Goal: Find specific page/section: Find specific page/section

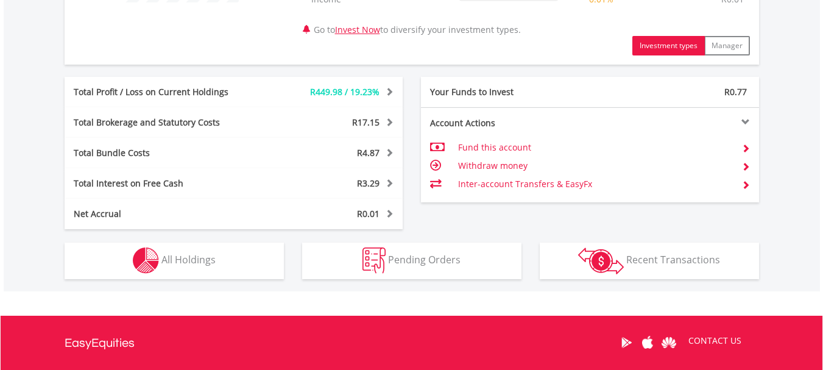
scroll to position [609, 0]
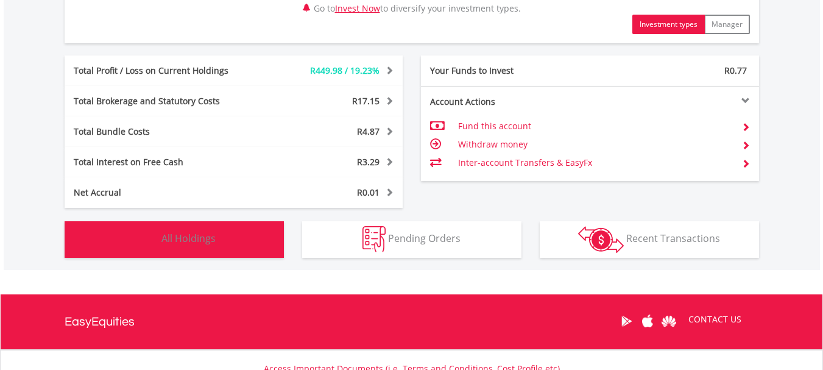
click at [177, 233] on span "All Holdings" at bounding box center [188, 237] width 54 height 13
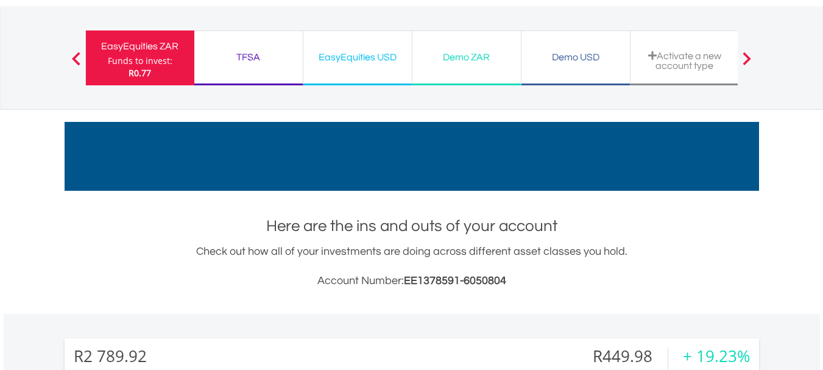
scroll to position [0, 0]
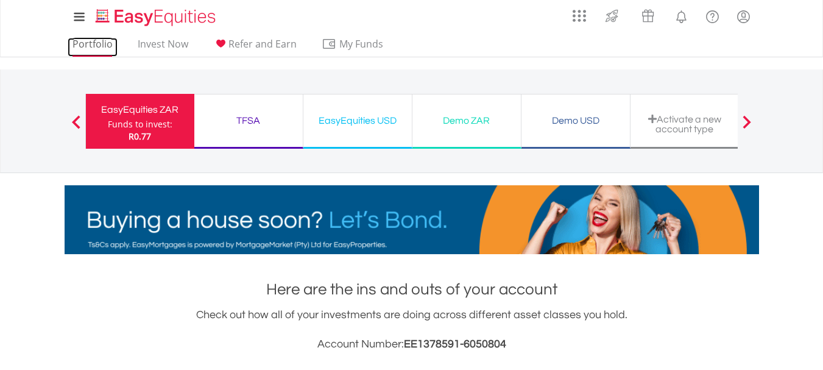
click at [97, 45] on link "Portfolio" at bounding box center [93, 47] width 50 height 19
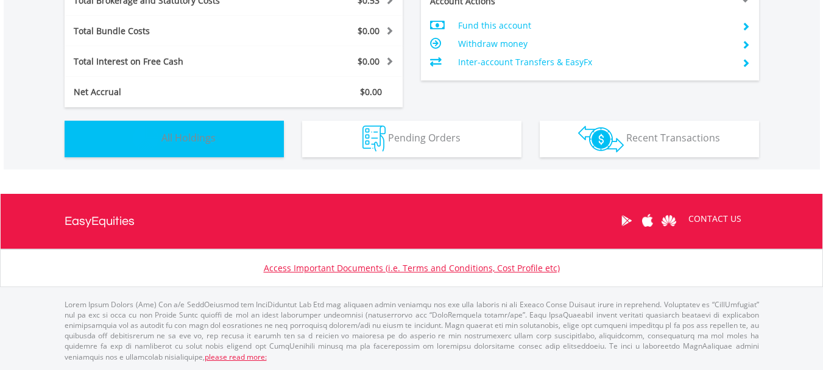
scroll to position [117, 231]
click at [200, 140] on span "All Holdings" at bounding box center [188, 137] width 54 height 13
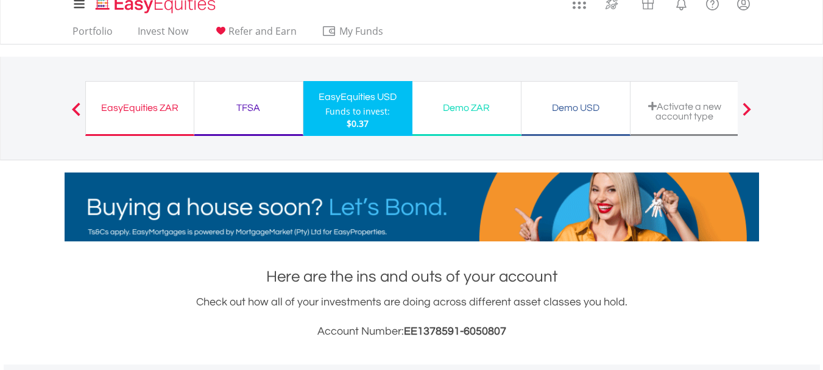
scroll to position [0, 0]
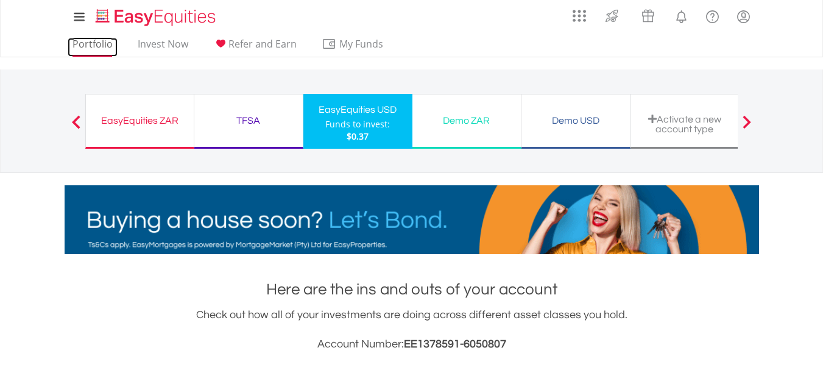
click at [96, 47] on link "Portfolio" at bounding box center [93, 47] width 50 height 19
